Goal: Find specific page/section: Find specific page/section

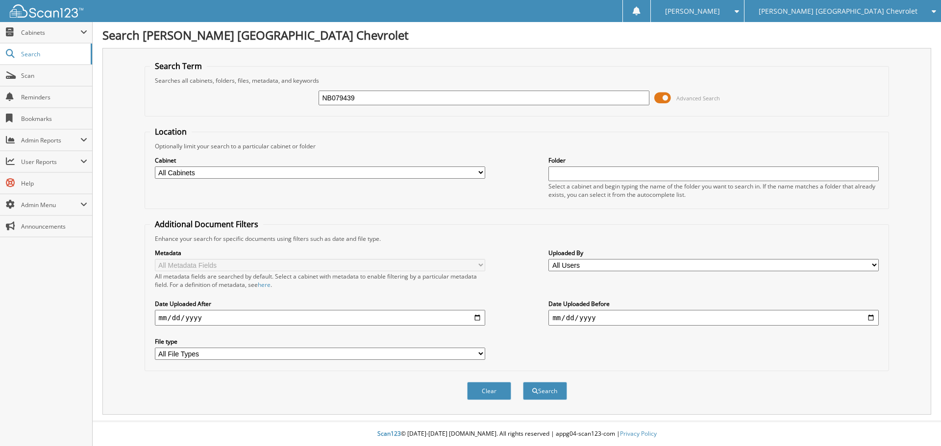
type input "NB079439"
click at [523, 382] on button "Search" at bounding box center [545, 391] width 44 height 18
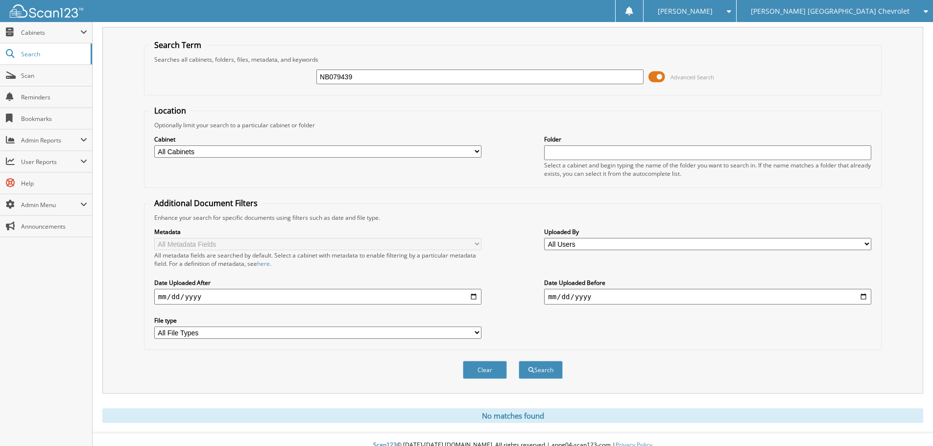
scroll to position [33, 0]
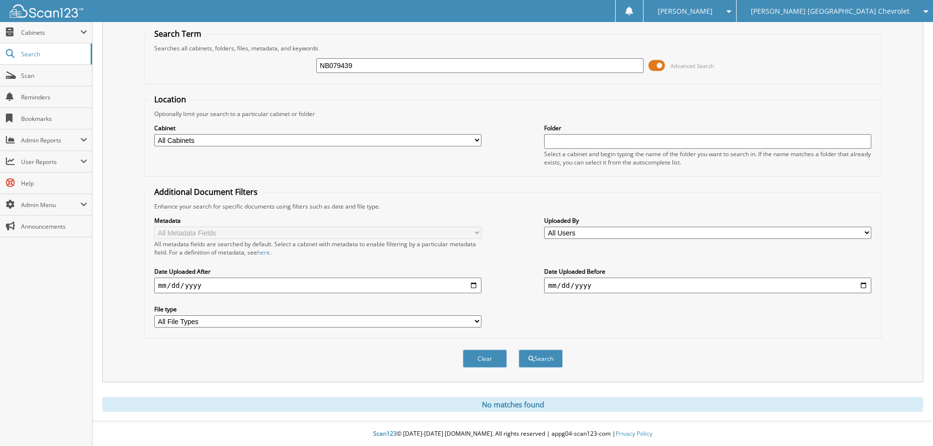
drag, startPoint x: 380, startPoint y: 68, endPoint x: 242, endPoint y: 55, distance: 138.3
click at [240, 57] on div "NB079439 Advanced Search" at bounding box center [512, 65] width 727 height 26
type input "B"
type input "B21353C"
click at [519, 350] on button "Search" at bounding box center [541, 359] width 44 height 18
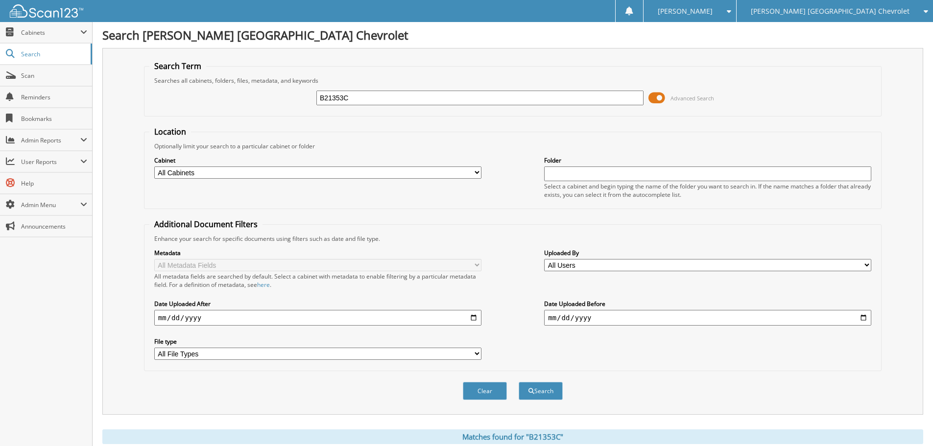
drag, startPoint x: 359, startPoint y: 99, endPoint x: 169, endPoint y: 63, distance: 193.6
click at [206, 71] on fieldset "Search Term Searches all cabinets, folders, files, metadata, and keywords B2135…" at bounding box center [513, 89] width 738 height 56
type input "126900"
click at [519, 382] on button "Search" at bounding box center [541, 391] width 44 height 18
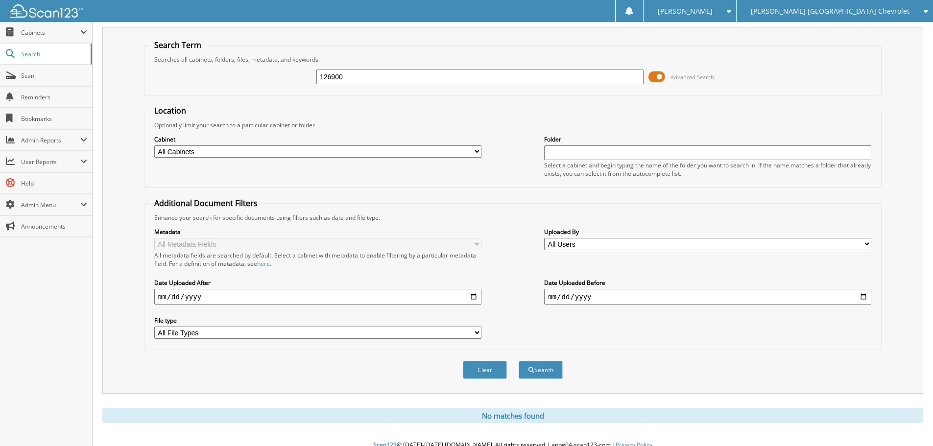
scroll to position [33, 0]
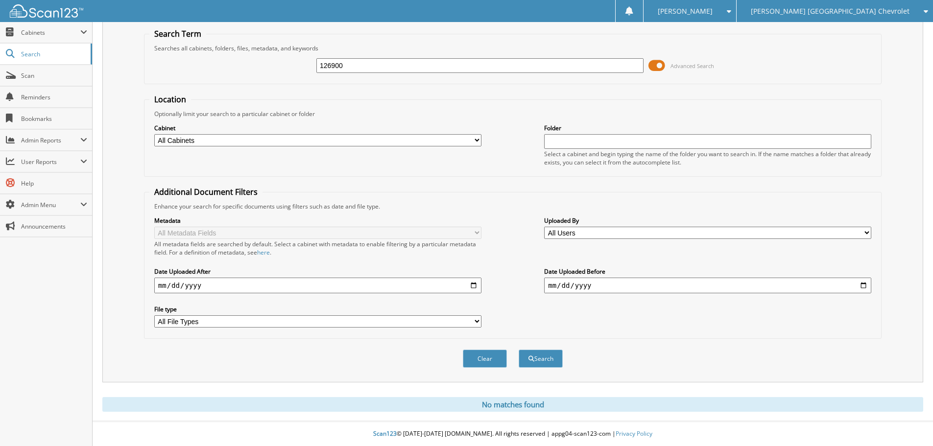
click at [855, 12] on span "[PERSON_NAME] [GEOGRAPHIC_DATA] Chevrolet" at bounding box center [830, 11] width 159 height 6
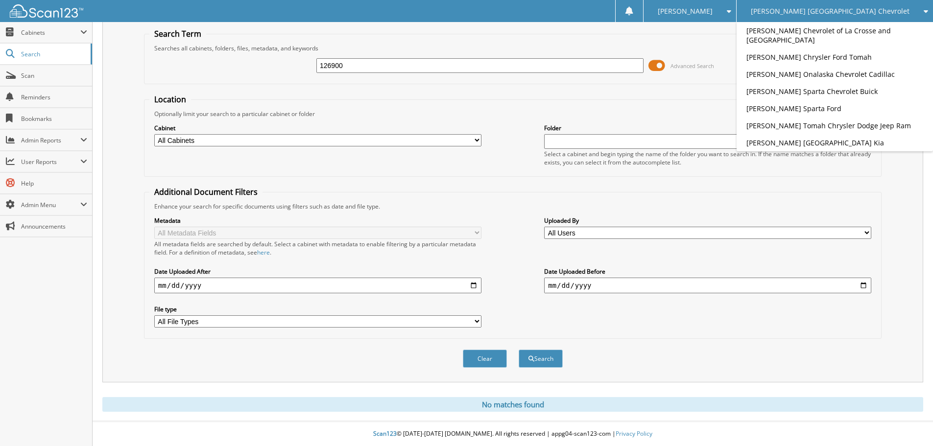
click at [628, 85] on form "Search Term Searches all cabinets, folders, files, metadata, and keywords 12690…" at bounding box center [513, 203] width 738 height 350
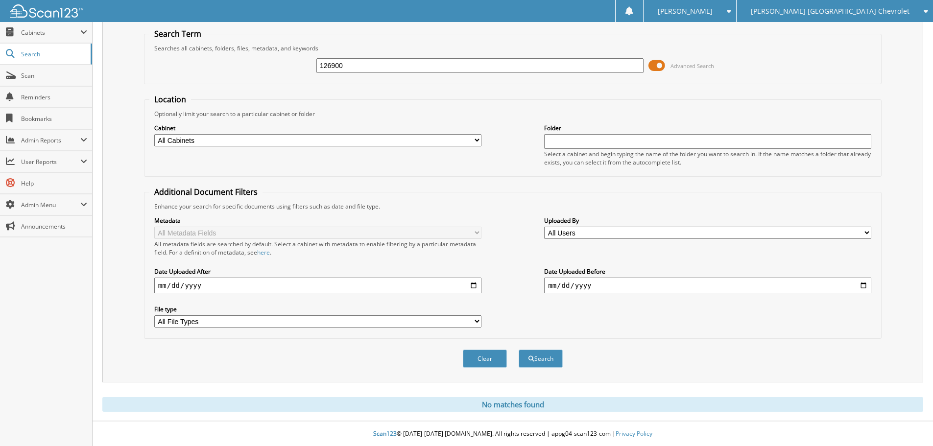
drag, startPoint x: 361, startPoint y: 62, endPoint x: 151, endPoint y: 10, distance: 215.4
click at [151, 10] on body "Jenny L. Settings Logout Brenengen West Salem Chevrolet Brenengen Chevrolet of …" at bounding box center [466, 207] width 933 height 479
click at [341, 66] on input "EDMUNDS" at bounding box center [479, 65] width 327 height 15
type input "[PERSON_NAME]"
click at [519, 350] on button "Search" at bounding box center [541, 359] width 44 height 18
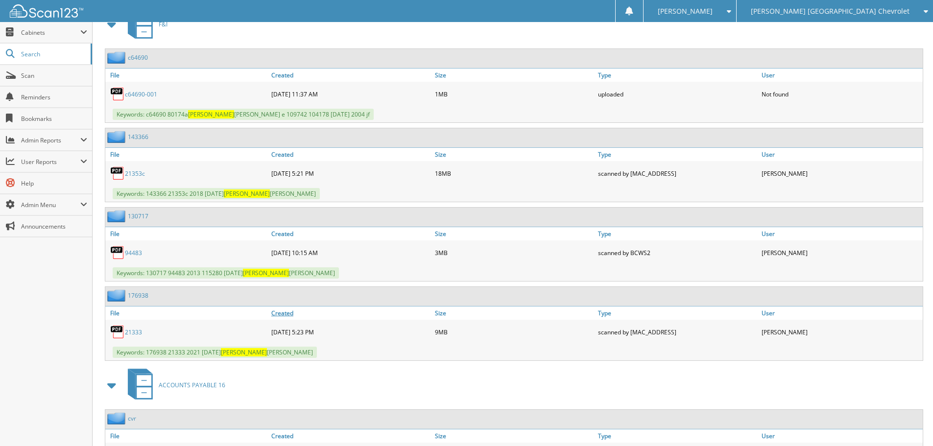
scroll to position [931, 0]
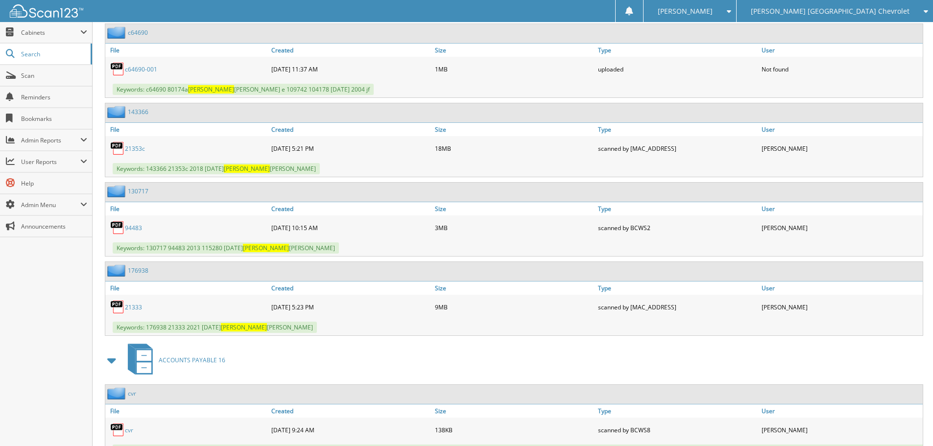
click at [134, 149] on link "21353c" at bounding box center [135, 149] width 20 height 8
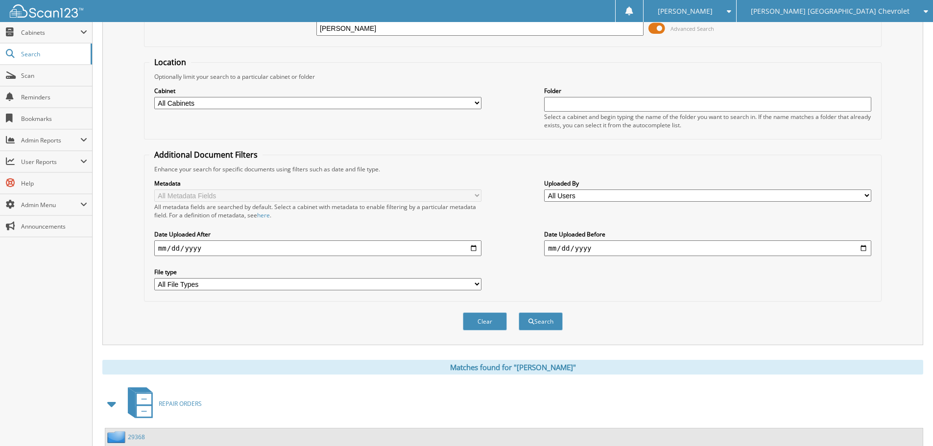
scroll to position [0, 0]
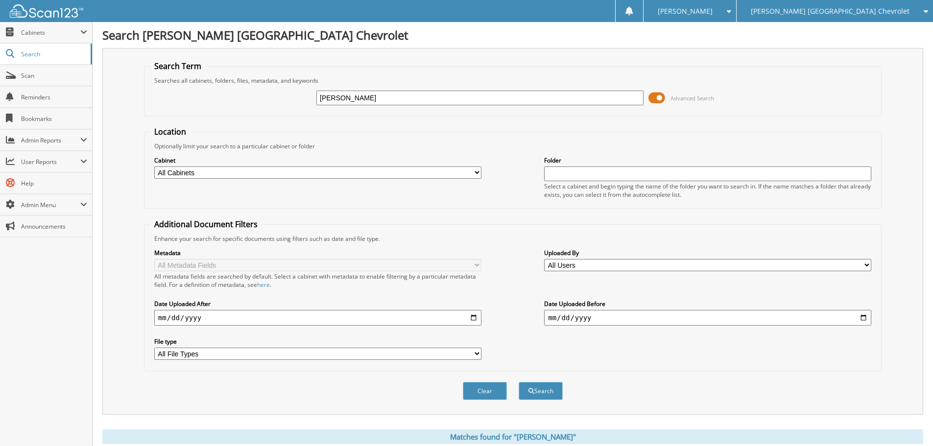
drag, startPoint x: 362, startPoint y: 98, endPoint x: 156, endPoint y: 10, distance: 223.8
click at [198, 54] on div "Search Term Searches all cabinets, folders, files, metadata, and keywords EDMON…" at bounding box center [512, 231] width 821 height 367
type input "22077A"
click at [519, 382] on button "Search" at bounding box center [541, 391] width 44 height 18
click at [389, 96] on input "22077A" at bounding box center [479, 98] width 327 height 15
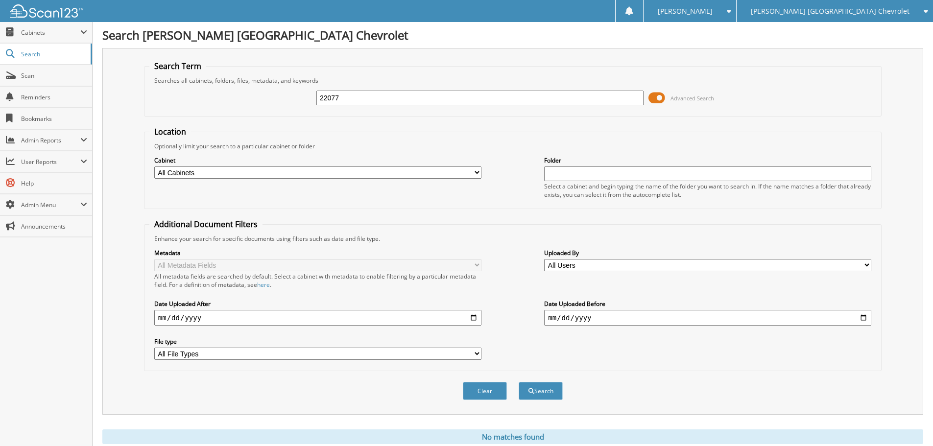
type input "22077"
click at [519, 382] on button "Search" at bounding box center [541, 391] width 44 height 18
drag, startPoint x: 339, startPoint y: 95, endPoint x: 290, endPoint y: 90, distance: 50.3
click at [290, 90] on div "22077 Advanced Search" at bounding box center [512, 98] width 727 height 26
type input "[PERSON_NAME]"
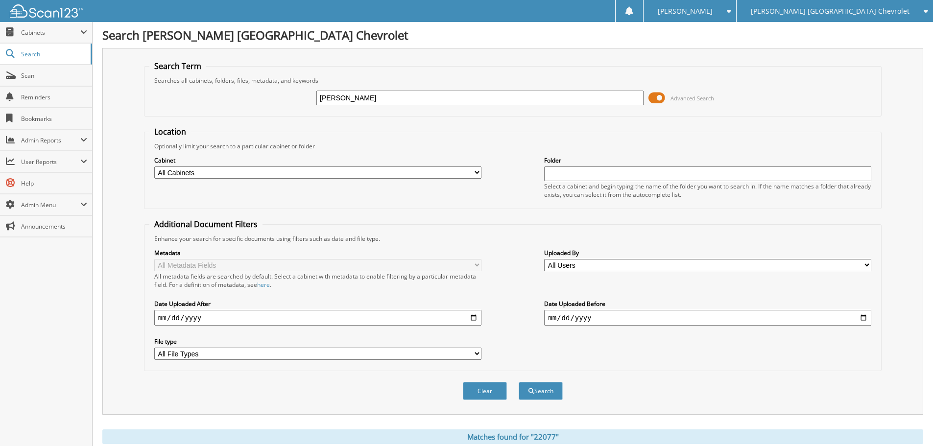
click at [519, 382] on button "Search" at bounding box center [541, 391] width 44 height 18
drag, startPoint x: 366, startPoint y: 100, endPoint x: 183, endPoint y: 74, distance: 184.6
click at [202, 76] on fieldset "Search Term Searches all cabinets, folders, files, metadata, and keywords KAST …" at bounding box center [513, 89] width 738 height 56
type input "K"
type input "J0105151"
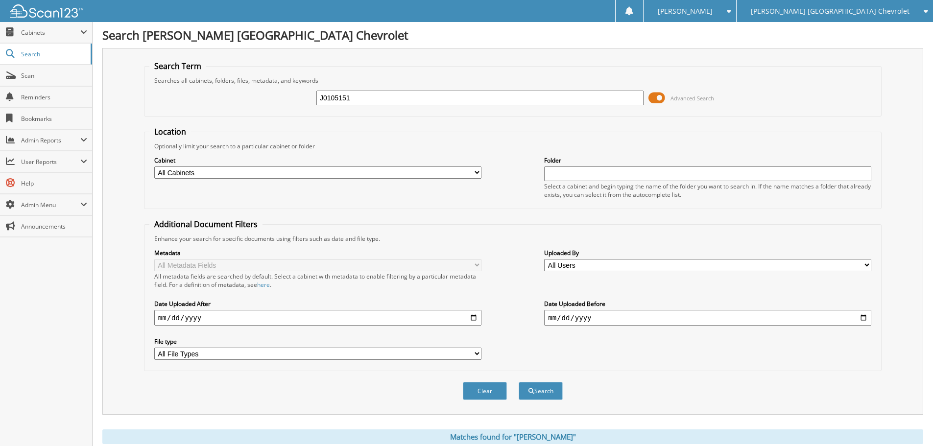
click at [519, 382] on button "Search" at bounding box center [541, 391] width 44 height 18
drag, startPoint x: 360, startPoint y: 97, endPoint x: 241, endPoint y: 83, distance: 119.8
click at [241, 83] on fieldset "Search Term Searches all cabinets, folders, files, metadata, and keywords J0105…" at bounding box center [513, 89] width 738 height 56
type input "21220"
click at [530, 390] on span "submit" at bounding box center [532, 391] width 6 height 6
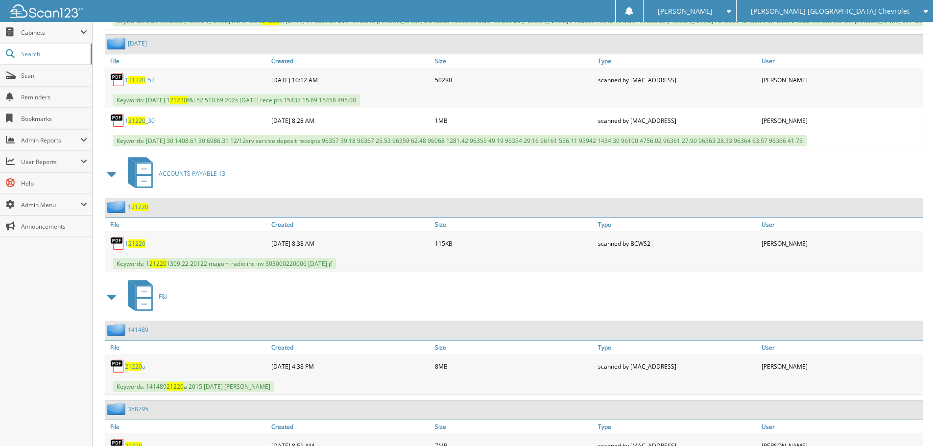
scroll to position [1959, 0]
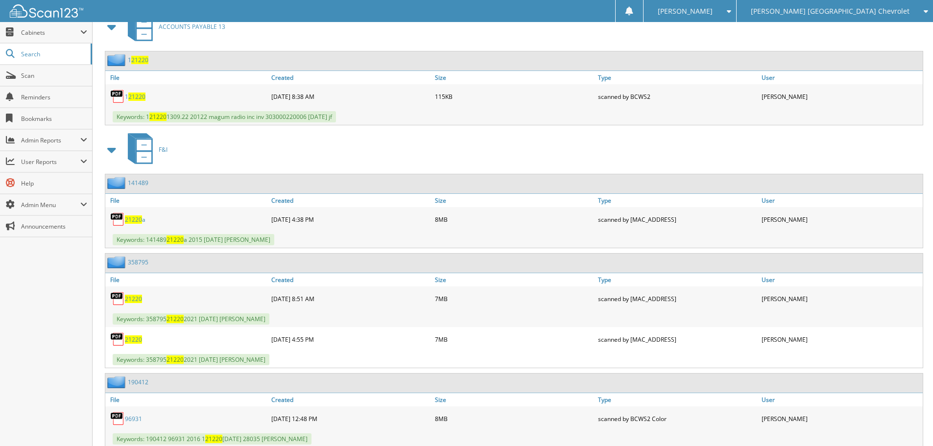
click at [129, 218] on span "21220" at bounding box center [133, 220] width 17 height 8
click at [708, 44] on div "ACCOUNTS PAYABLE 13" at bounding box center [512, 26] width 821 height 39
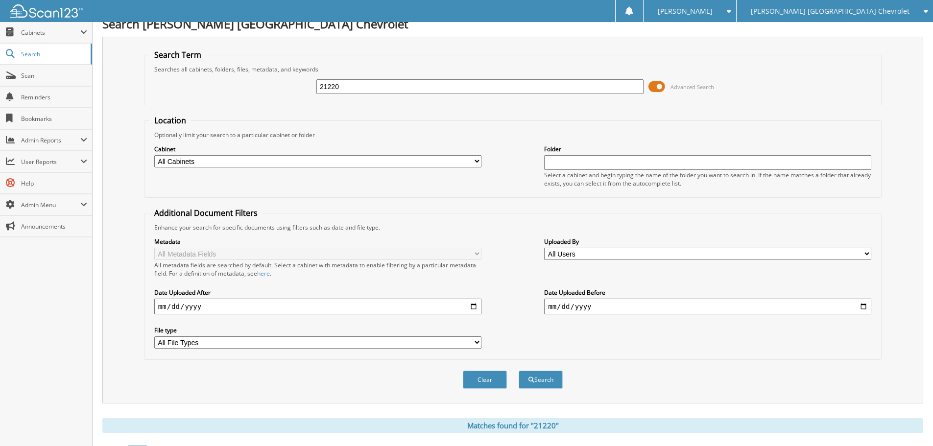
scroll to position [0, 0]
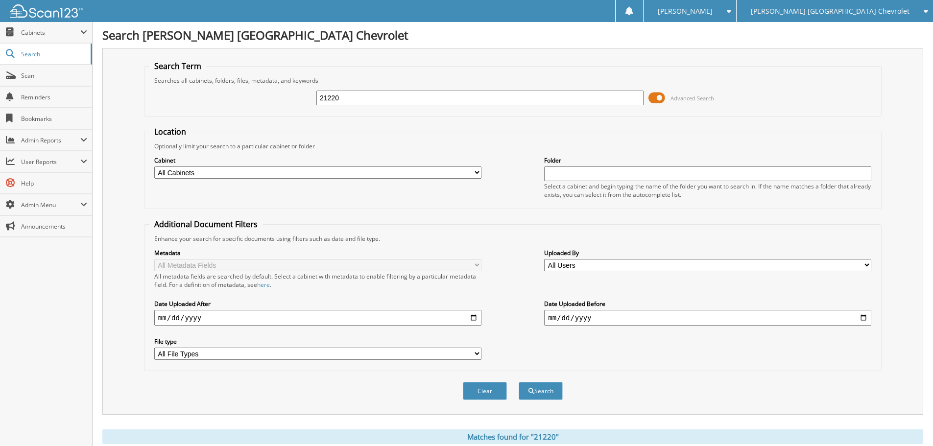
drag, startPoint x: 361, startPoint y: 97, endPoint x: 292, endPoint y: 77, distance: 71.0
click at [290, 87] on div "21220 Advanced Search" at bounding box center [512, 98] width 727 height 26
type input "22105"
click at [519, 382] on button "Search" at bounding box center [541, 391] width 44 height 18
drag, startPoint x: 342, startPoint y: 101, endPoint x: 266, endPoint y: 85, distance: 78.1
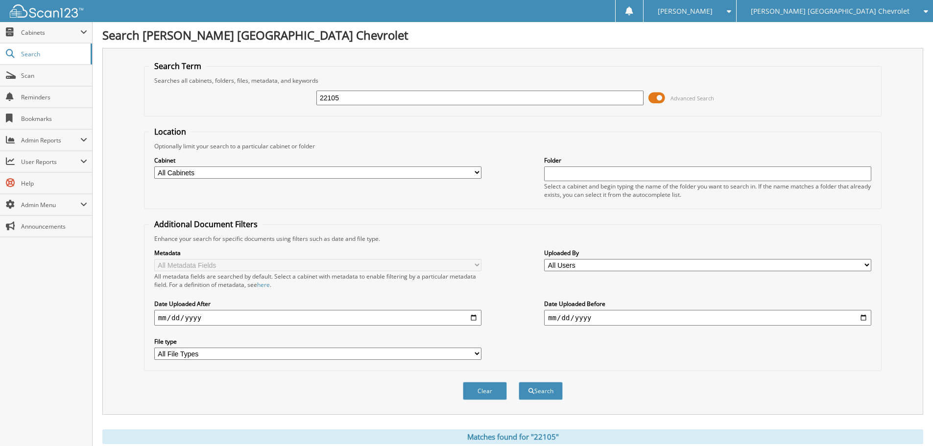
click at [271, 89] on div "22105 Advanced Search" at bounding box center [512, 98] width 727 height 26
type input "[PERSON_NAME]"
click at [519, 382] on button "Search" at bounding box center [541, 391] width 44 height 18
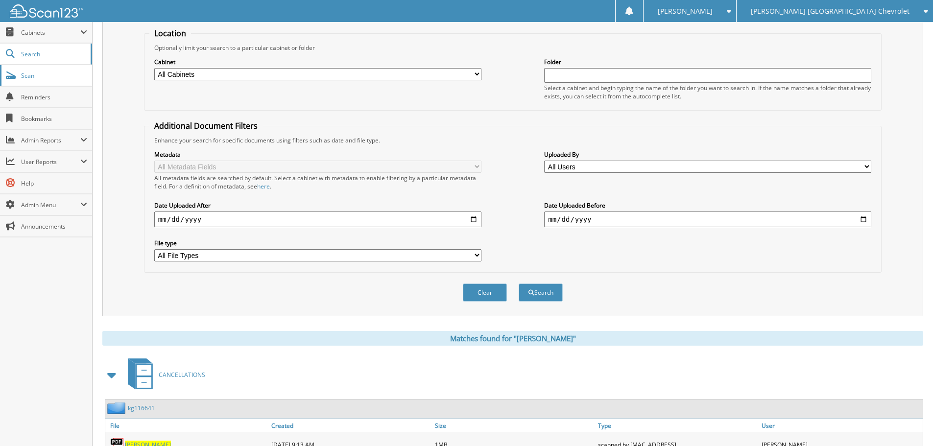
scroll to position [98, 0]
click at [38, 55] on span "Search" at bounding box center [53, 54] width 65 height 8
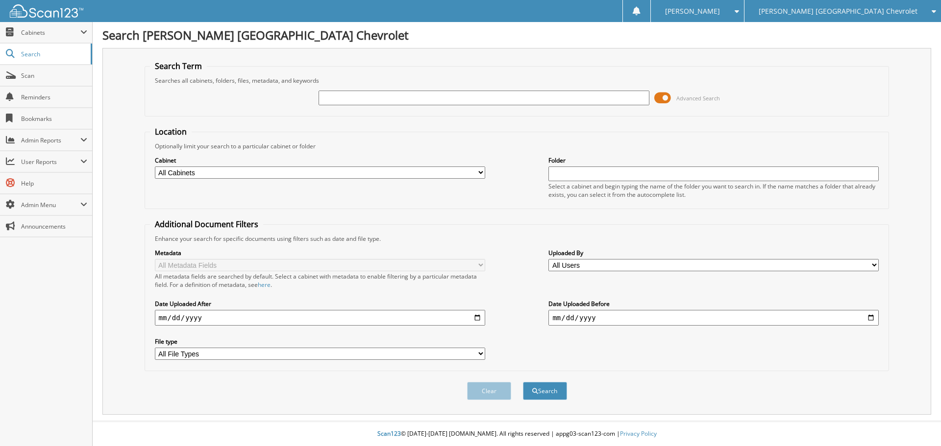
click at [839, 11] on span "[PERSON_NAME] [GEOGRAPHIC_DATA] Chevrolet" at bounding box center [837, 11] width 159 height 6
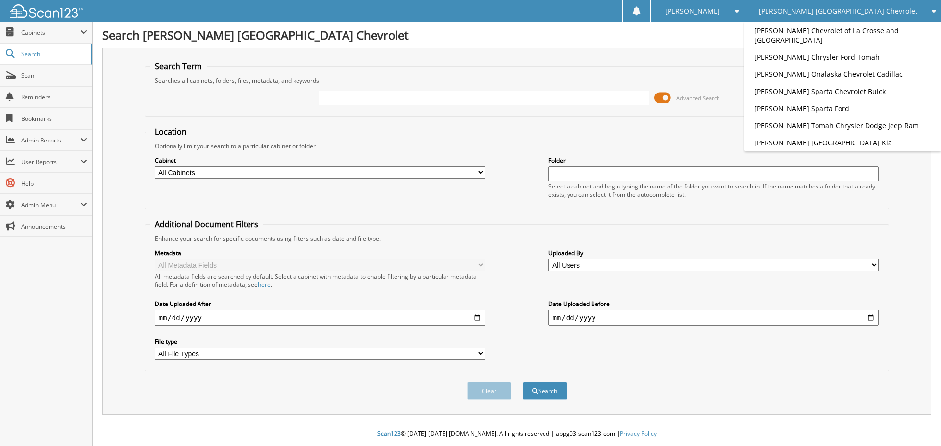
drag, startPoint x: 828, startPoint y: 76, endPoint x: 757, endPoint y: 59, distance: 73.0
click at [828, 76] on link "[PERSON_NAME] Onalaska Chevrolet Cadillac" at bounding box center [842, 74] width 196 height 17
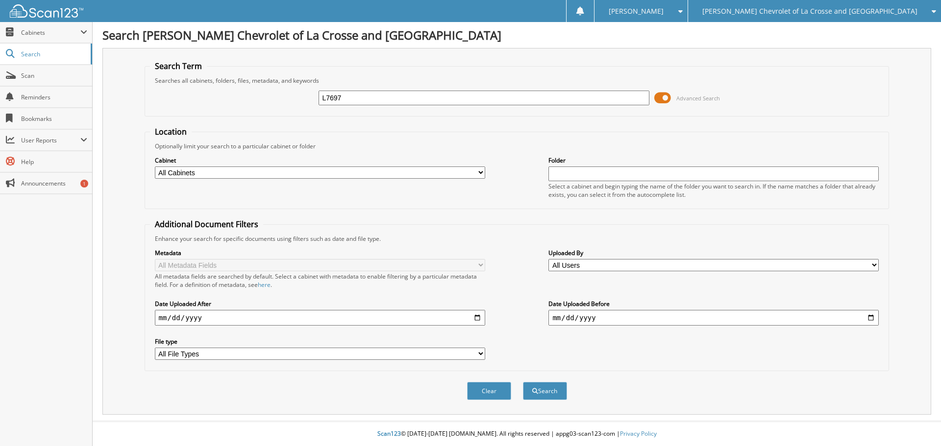
type input "L7697"
click at [523, 382] on button "Search" at bounding box center [545, 391] width 44 height 18
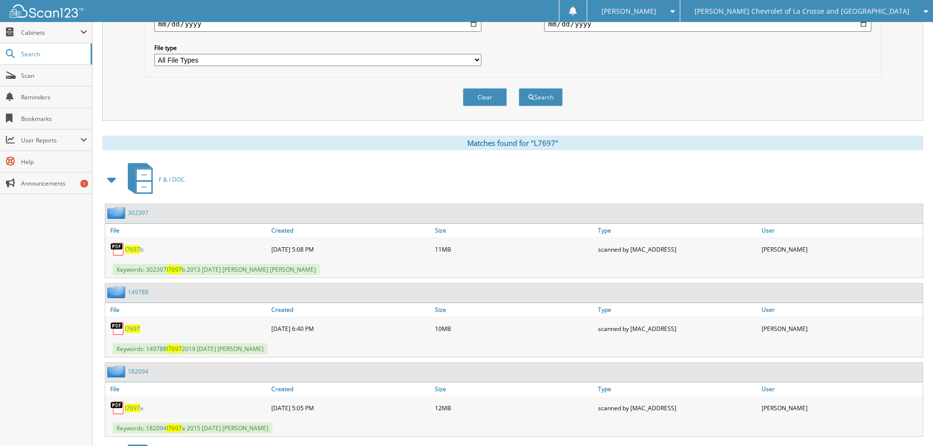
scroll to position [343, 0]
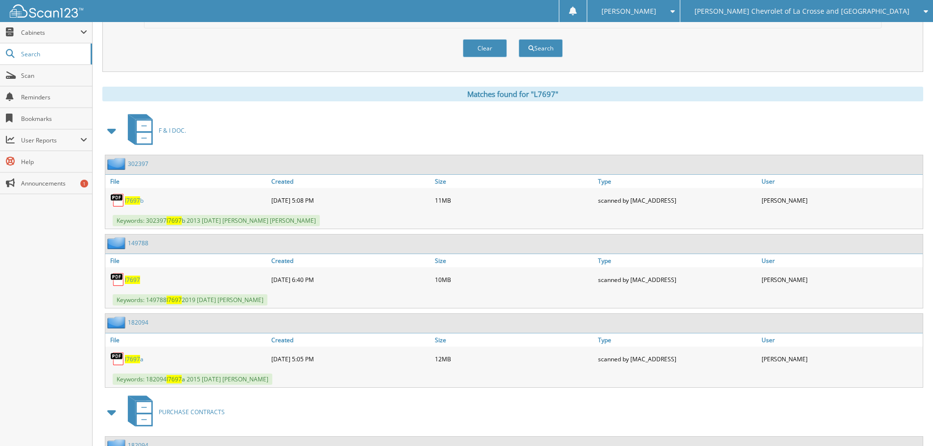
click at [130, 197] on span "l7697" at bounding box center [132, 200] width 15 height 8
drag, startPoint x: 663, startPoint y: 98, endPoint x: 748, endPoint y: 36, distance: 105.2
click at [663, 97] on div "Matches found for "L7697"" at bounding box center [512, 94] width 821 height 15
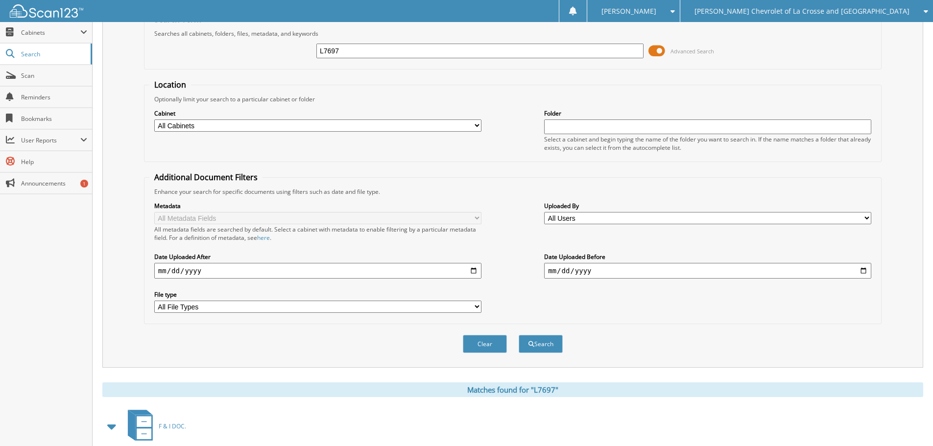
scroll to position [0, 0]
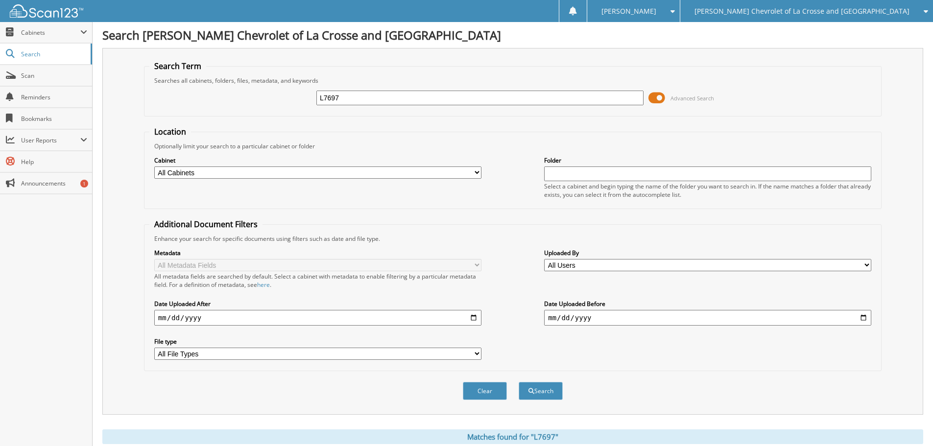
drag, startPoint x: 401, startPoint y: 100, endPoint x: 200, endPoint y: 73, distance: 202.6
click at [229, 81] on fieldset "Search Term Searches all cabinets, folders, files, metadata, and keywords L7697…" at bounding box center [513, 89] width 738 height 56
type input "19062"
